Goal: Task Accomplishment & Management: Use online tool/utility

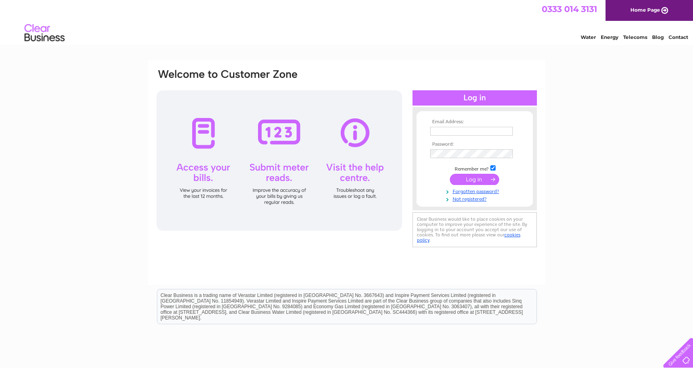
type input "ACCOUNTS@QUALEHOMES.COM"
click at [477, 180] on input "submit" at bounding box center [474, 179] width 49 height 11
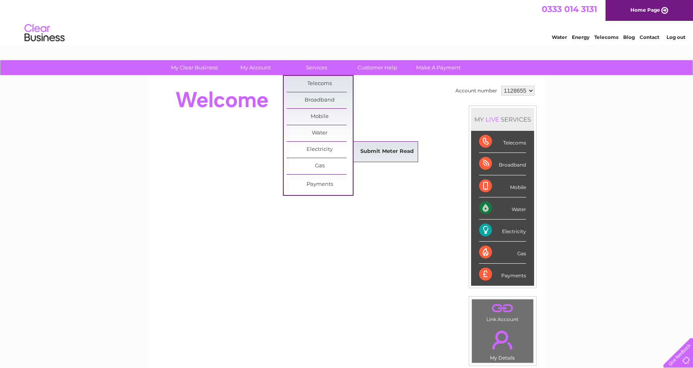
click at [379, 149] on link "Submit Meter Read" at bounding box center [387, 152] width 66 height 16
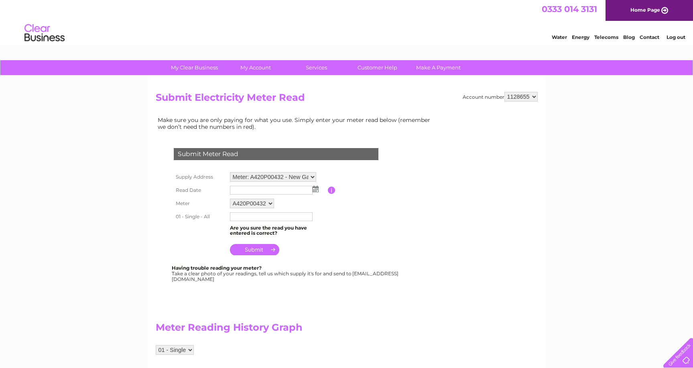
click at [316, 188] on img at bounding box center [315, 189] width 6 height 6
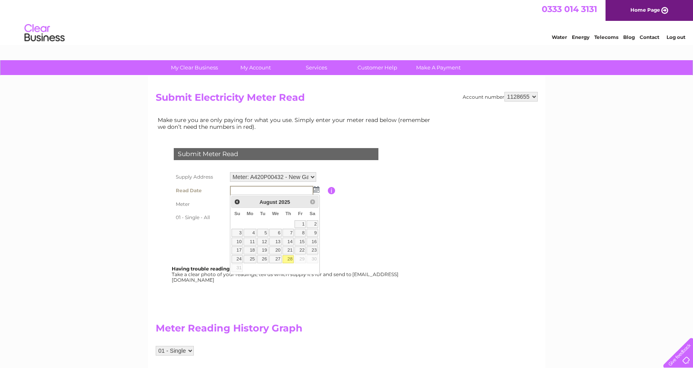
click at [287, 258] on link "28" at bounding box center [287, 259] width 11 height 8
type input "2025/08/28"
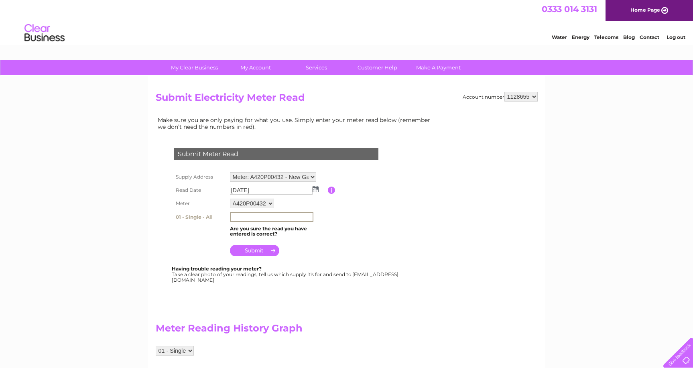
click at [310, 217] on input "text" at bounding box center [271, 217] width 83 height 10
type input "096764"
click at [265, 249] on input "submit" at bounding box center [254, 250] width 49 height 11
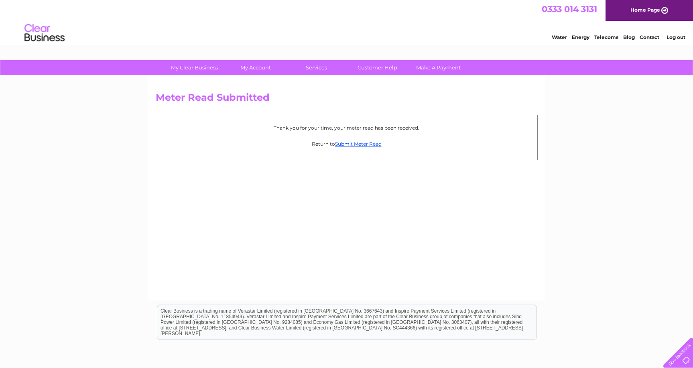
click at [674, 38] on link "Log out" at bounding box center [675, 37] width 19 height 6
